Goal: Task Accomplishment & Management: Manage account settings

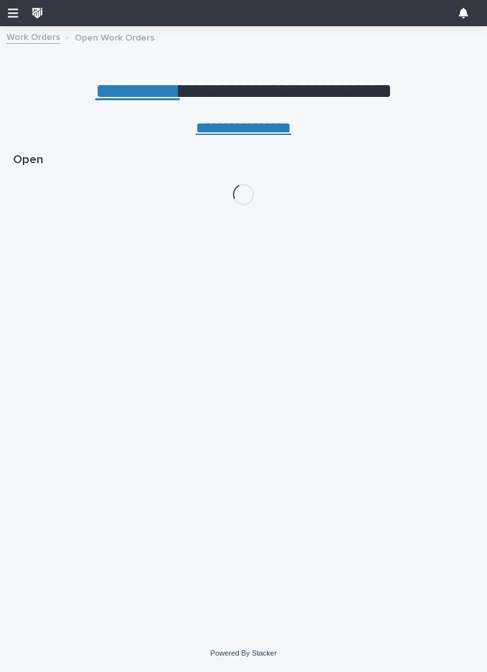
scroll to position [115, 0]
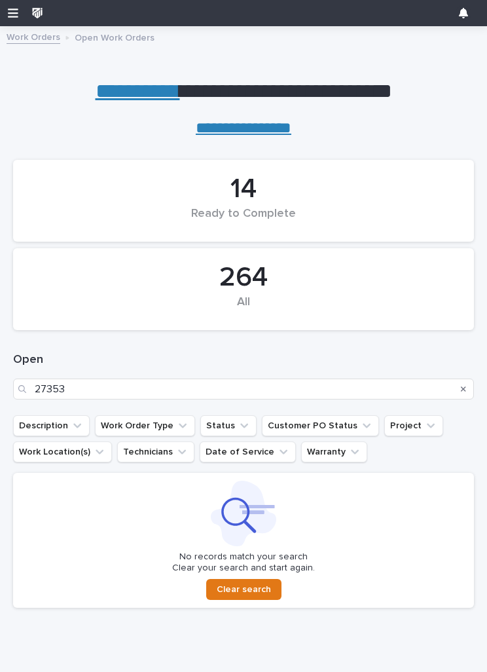
click at [466, 380] on button "Search" at bounding box center [463, 388] width 5 height 21
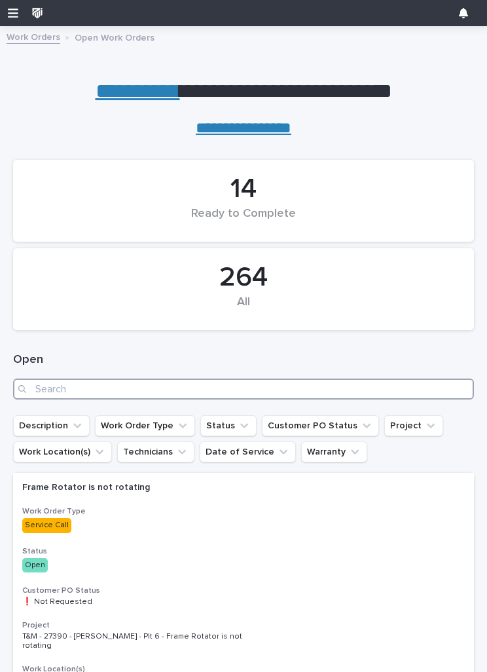
click at [271, 386] on input "Search" at bounding box center [243, 388] width 461 height 21
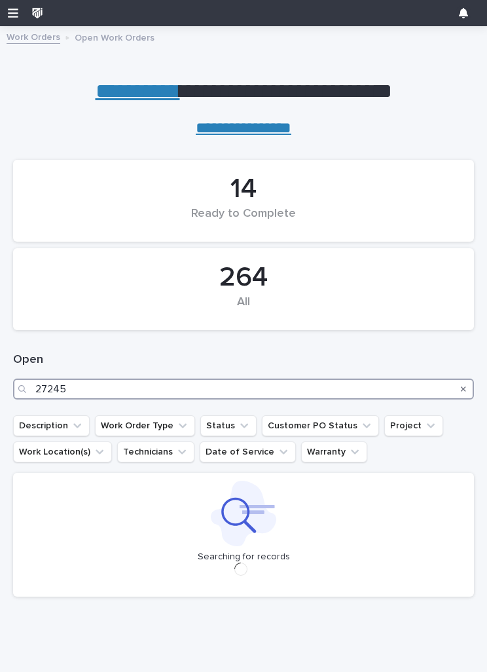
type input "27245"
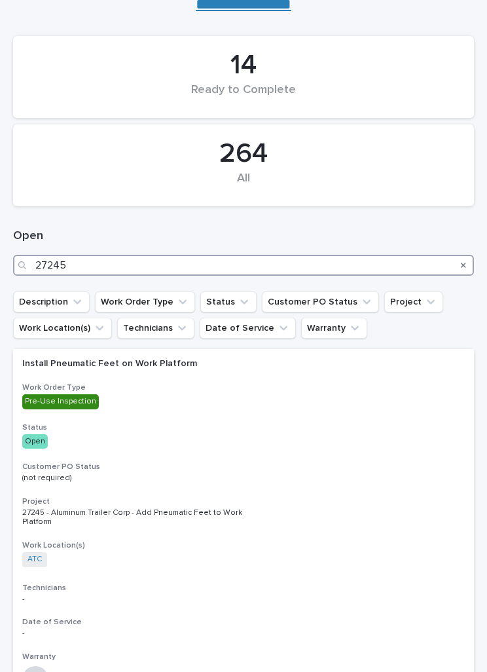
scroll to position [141, 0]
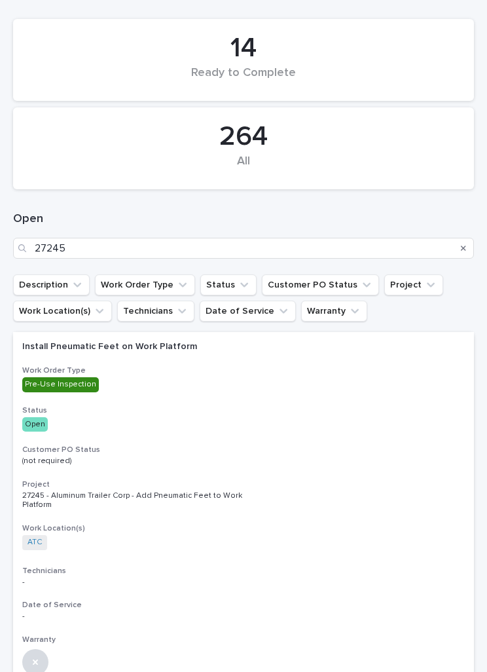
click at [403, 397] on div "Install Pneumatic Feet on Work Platform Work Order Type Pre-Use Inspection Stat…" at bounding box center [243, 503] width 461 height 343
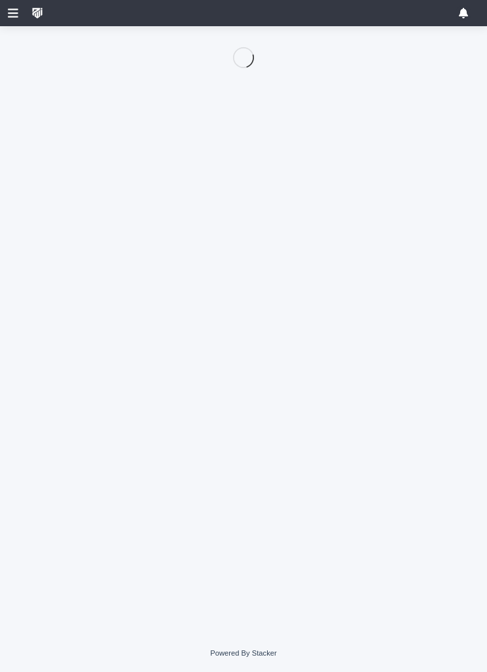
scroll to position [115, 0]
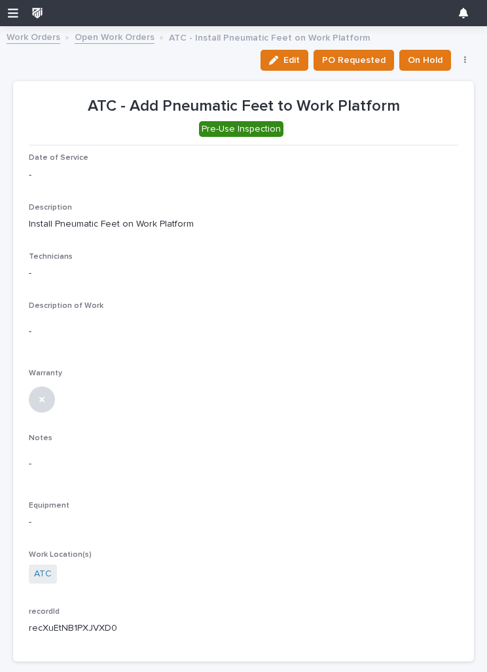
click at [43, 155] on span "Date of Service" at bounding box center [59, 158] width 60 height 8
click at [293, 62] on span "Edit" at bounding box center [292, 60] width 16 height 12
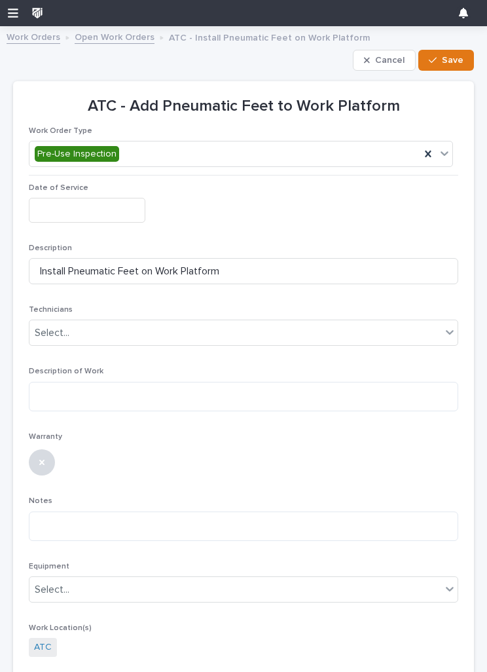
click at [53, 198] on input "text" at bounding box center [87, 210] width 117 height 24
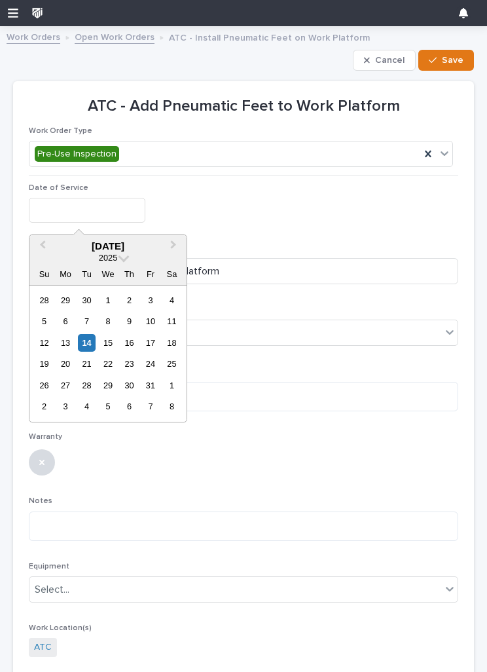
click at [87, 344] on div "14" at bounding box center [87, 343] width 18 height 18
type input "**********"
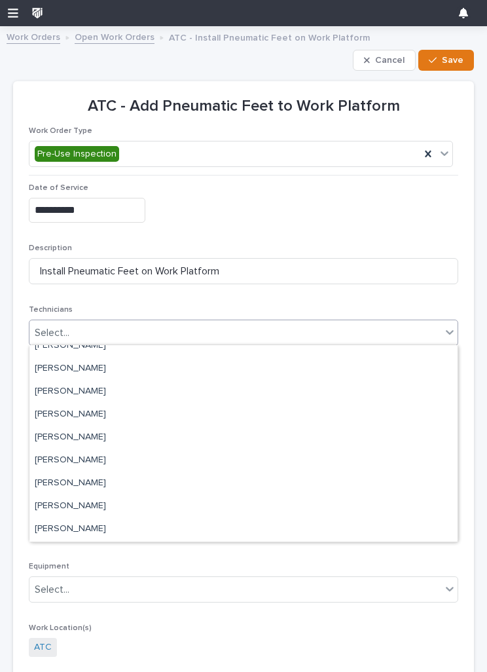
scroll to position [160, 0]
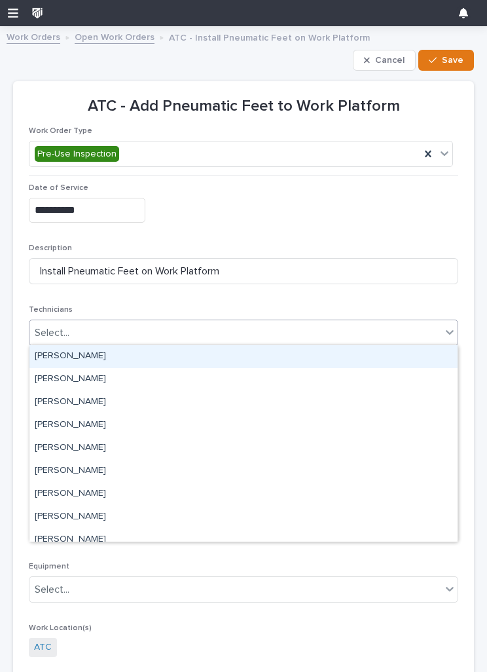
click at [50, 357] on div "[PERSON_NAME]" at bounding box center [243, 356] width 428 height 23
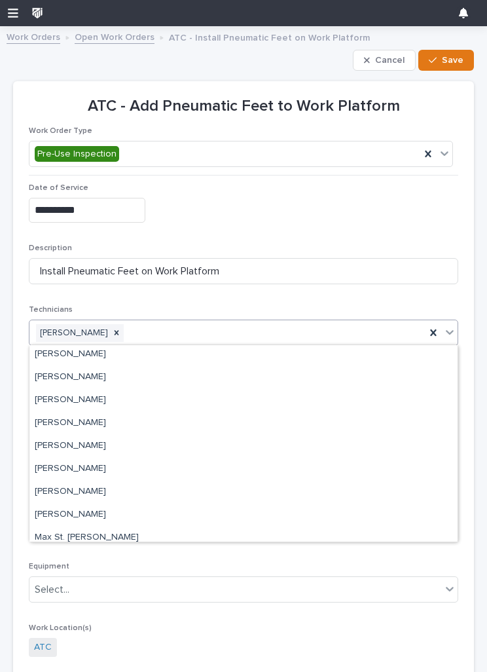
scroll to position [188, 0]
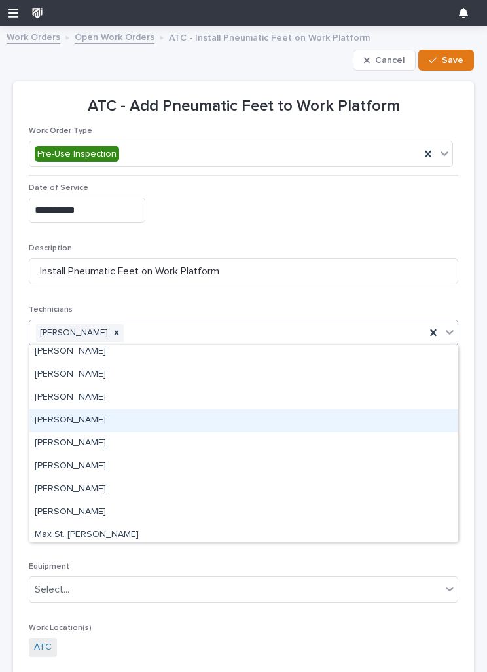
click at [52, 423] on div "[PERSON_NAME]" at bounding box center [243, 420] width 428 height 23
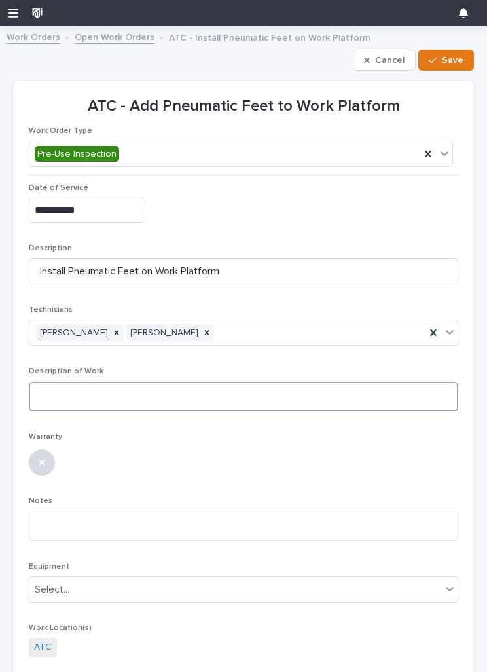
click at [298, 392] on textarea at bounding box center [244, 396] width 430 height 29
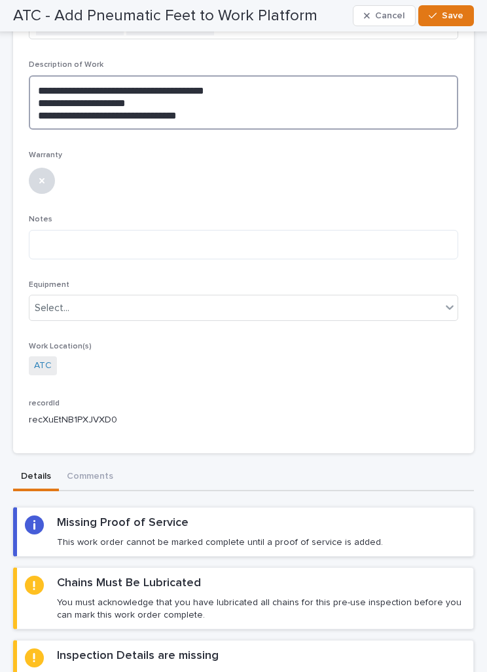
scroll to position [308, 0]
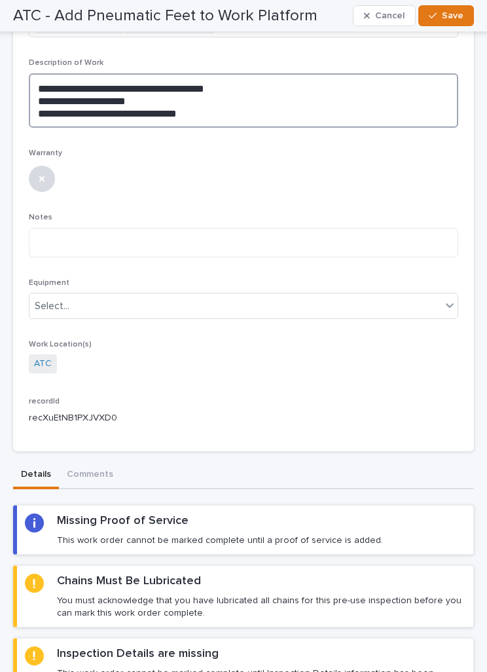
type textarea "**********"
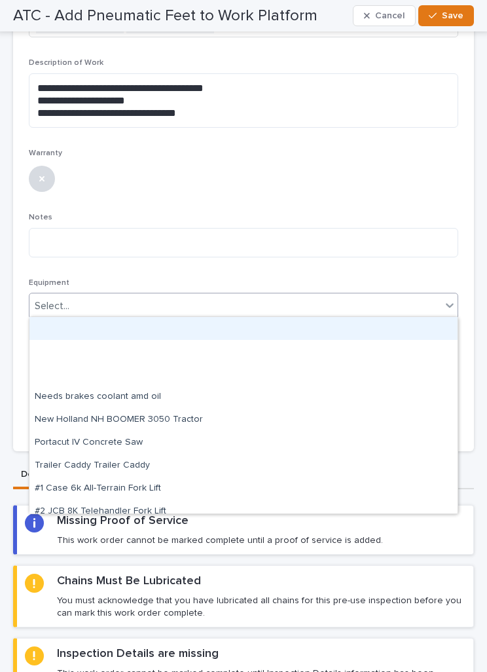
scroll to position [0, 0]
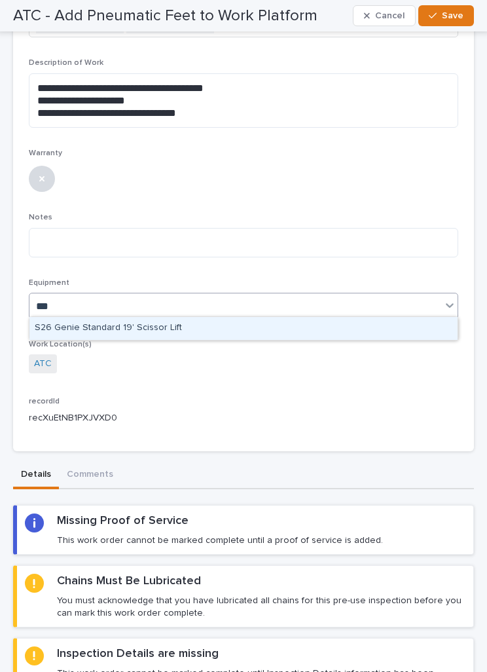
click at [81, 327] on div "S26 Genie Standard 19' Scissor Lift" at bounding box center [243, 328] width 428 height 23
type input "***"
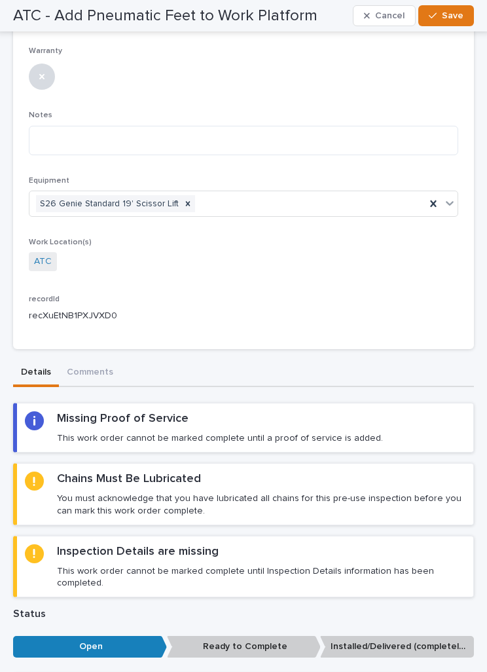
scroll to position [417, 0]
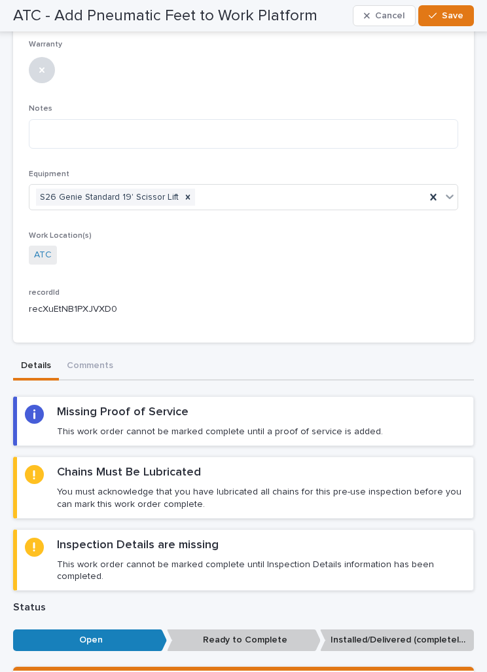
click at [297, 416] on div "Missing Proof of Service This work order cannot be marked complete until a proo…" at bounding box center [220, 421] width 326 height 33
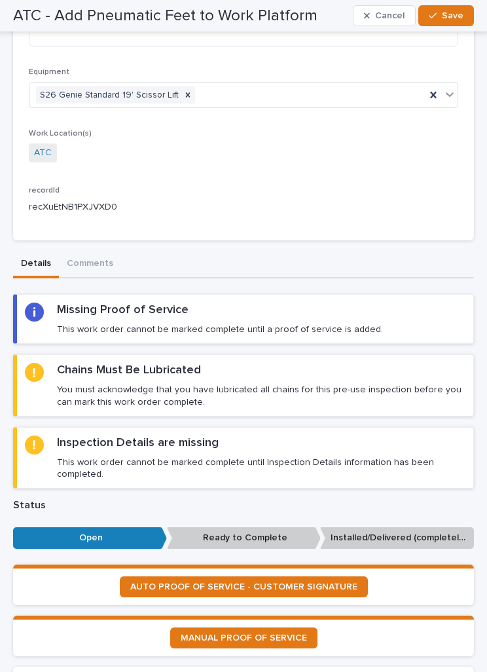
scroll to position [617, 0]
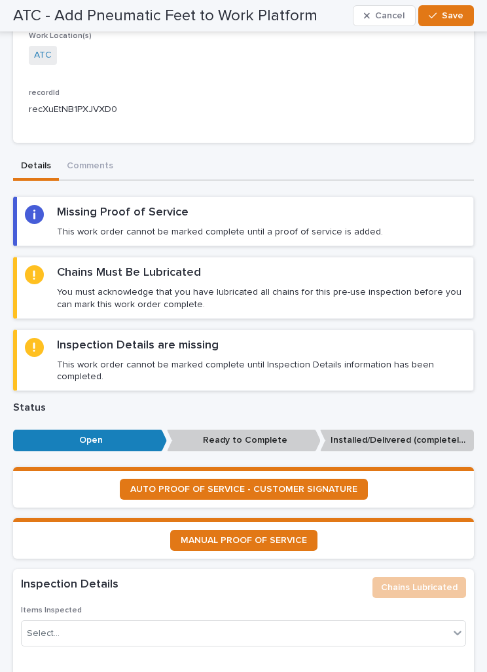
click at [320, 485] on span "AUTO PROOF OF SERVICE - CUSTOMER SIGNATURE" at bounding box center [243, 489] width 227 height 9
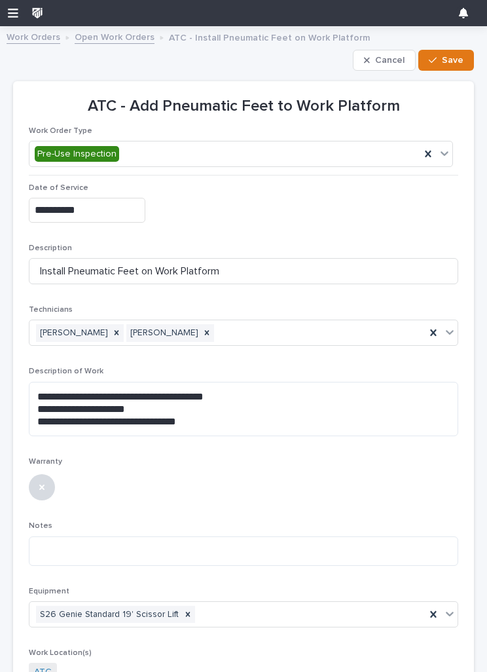
scroll to position [0, 0]
click at [449, 55] on span "Save" at bounding box center [453, 60] width 22 height 12
